Goal: Find contact information: Find contact information

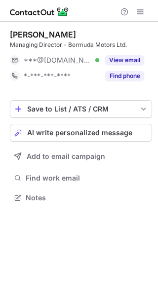
scroll to position [191, 158]
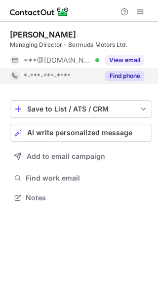
click at [118, 76] on button "Find phone" at bounding box center [124, 76] width 39 height 10
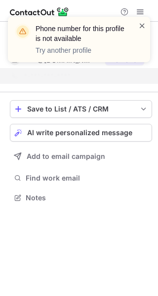
click at [141, 24] on span at bounding box center [142, 26] width 8 height 10
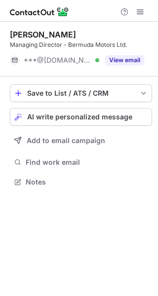
scroll to position [175, 158]
